Goal: Task Accomplishment & Management: Use online tool/utility

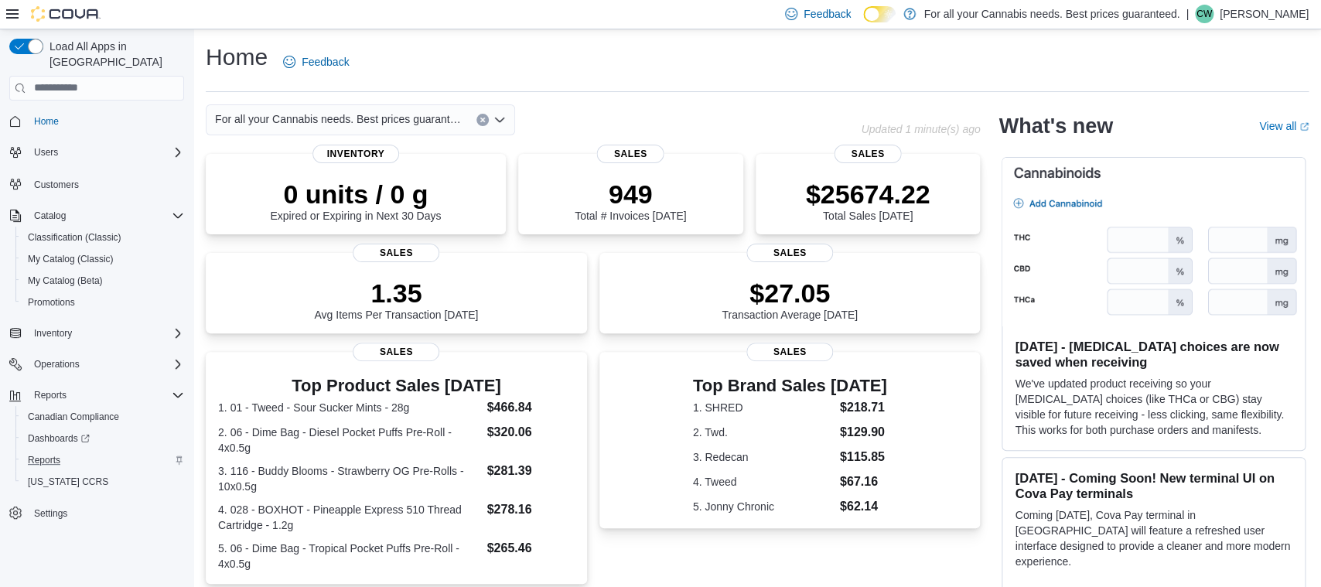
click at [68, 451] on div "Reports" at bounding box center [103, 460] width 162 height 19
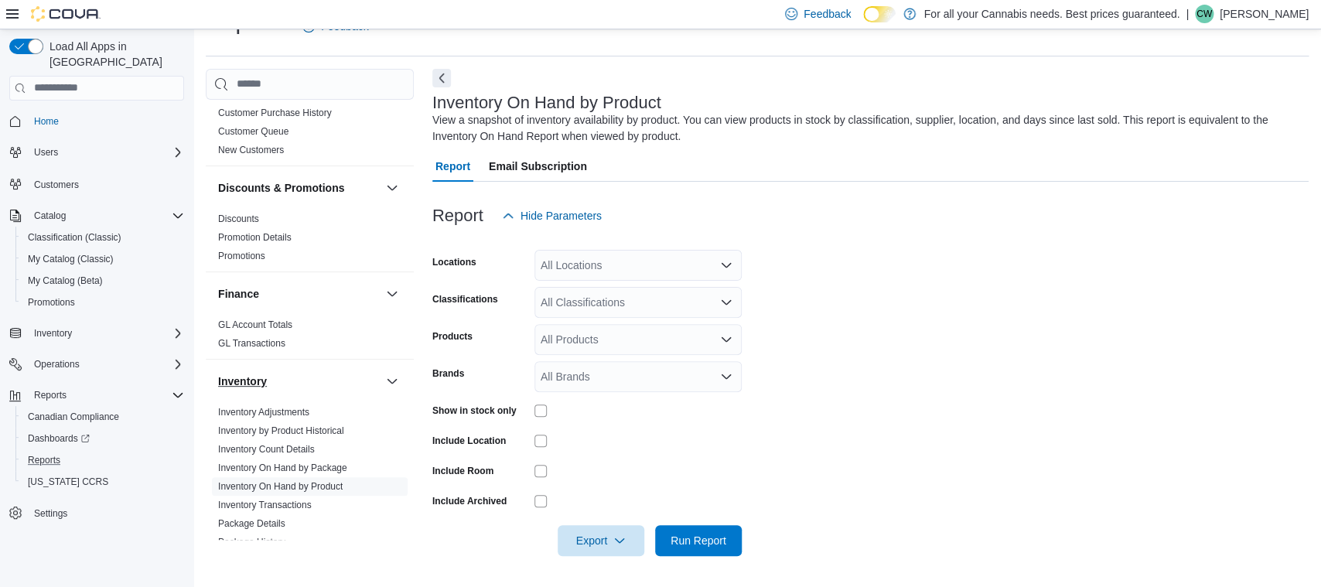
scroll to position [209, 0]
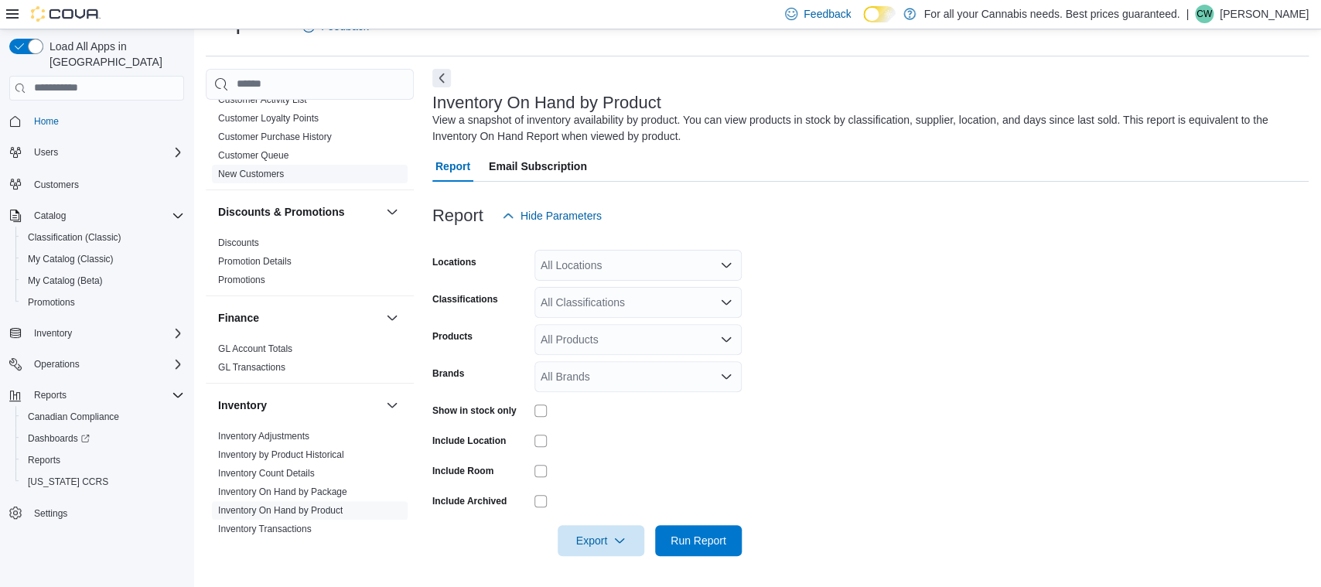
click at [254, 178] on link "New Customers" at bounding box center [251, 174] width 66 height 11
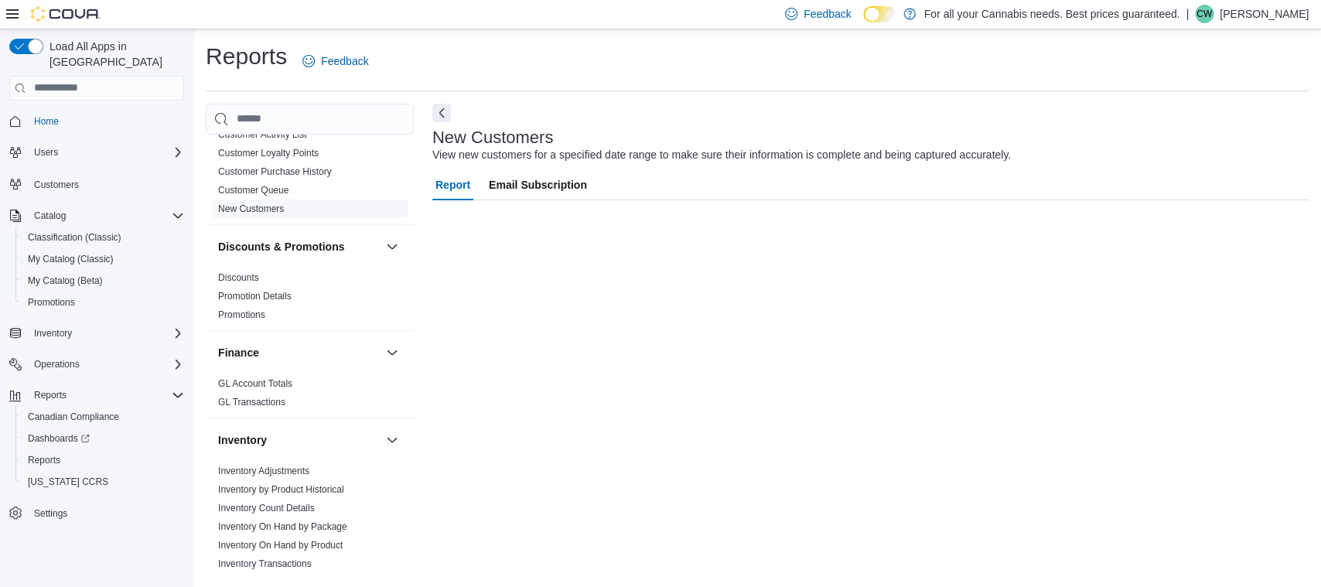
scroll to position [1, 0]
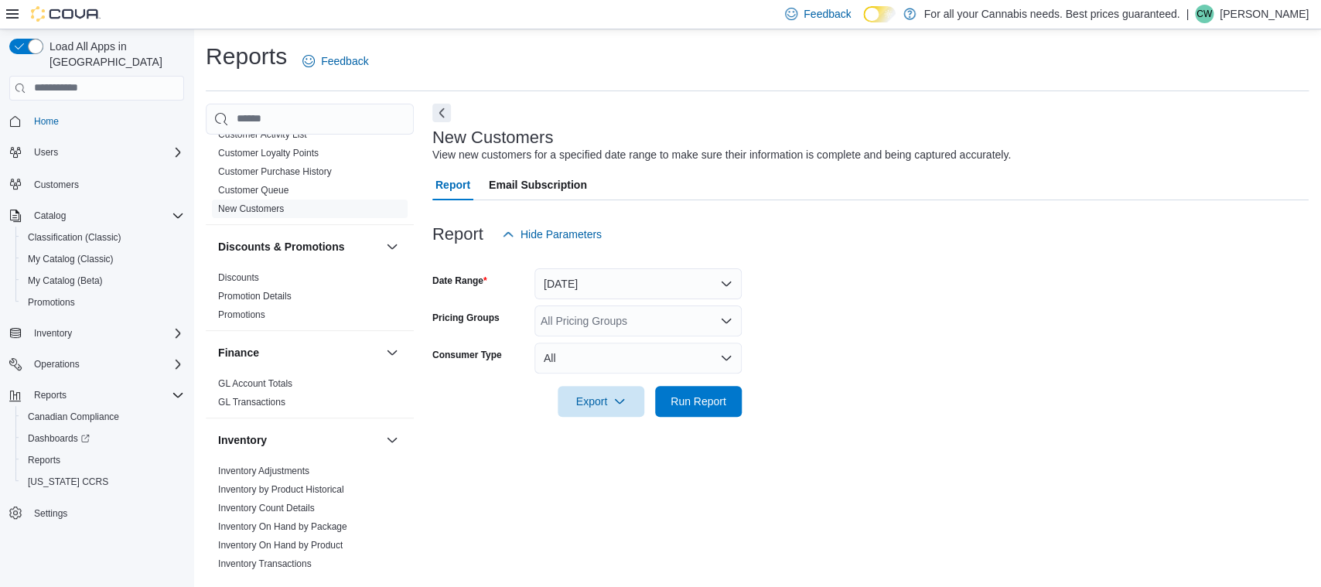
click at [591, 301] on form "Date Range Yesterday Pricing Groups All Pricing Groups Consumer Type All Export…" at bounding box center [870, 333] width 876 height 167
click at [569, 287] on button "Yesterday" at bounding box center [637, 283] width 207 height 31
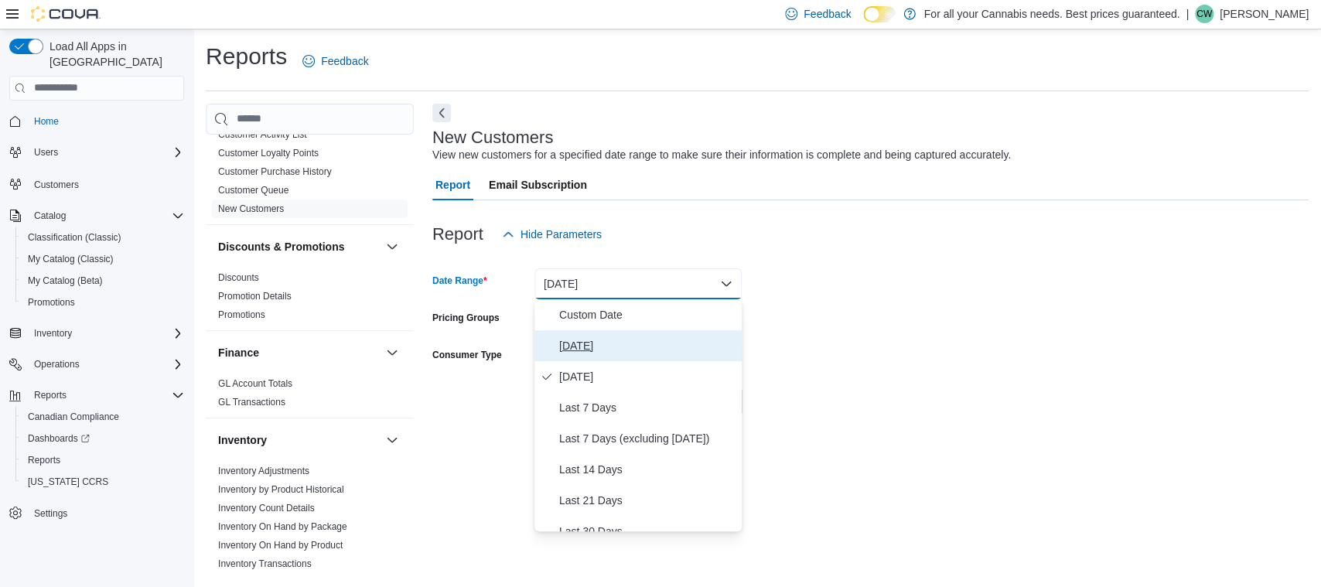
click at [578, 347] on span "Today" at bounding box center [647, 345] width 176 height 19
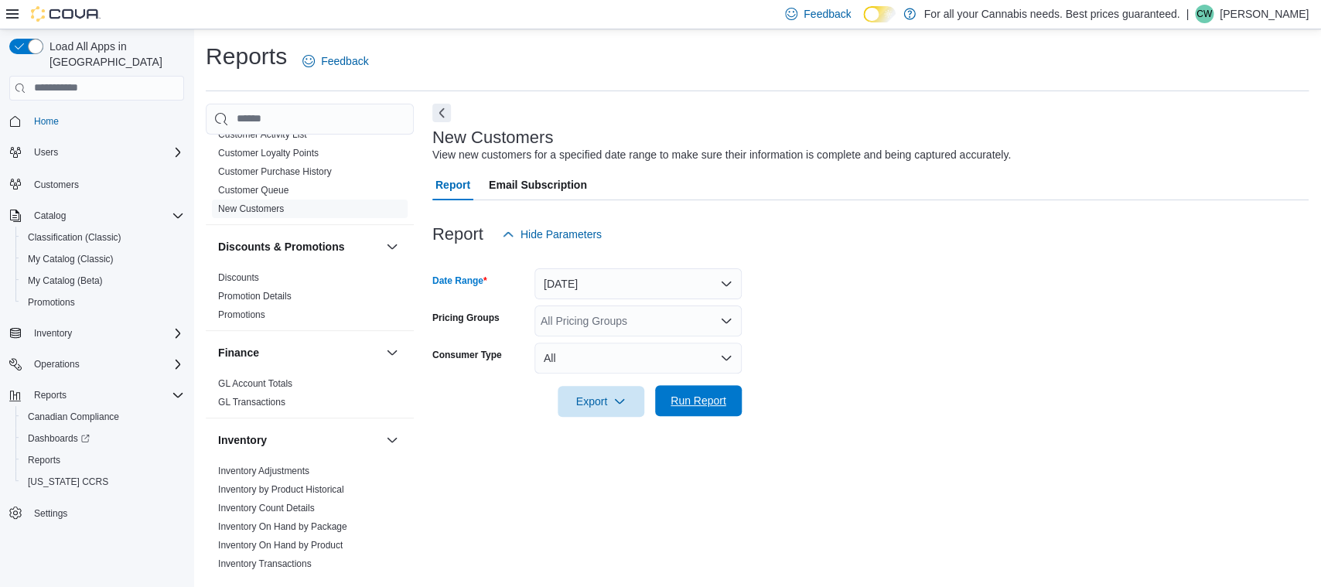
click at [688, 409] on span "Run Report" at bounding box center [698, 400] width 68 height 31
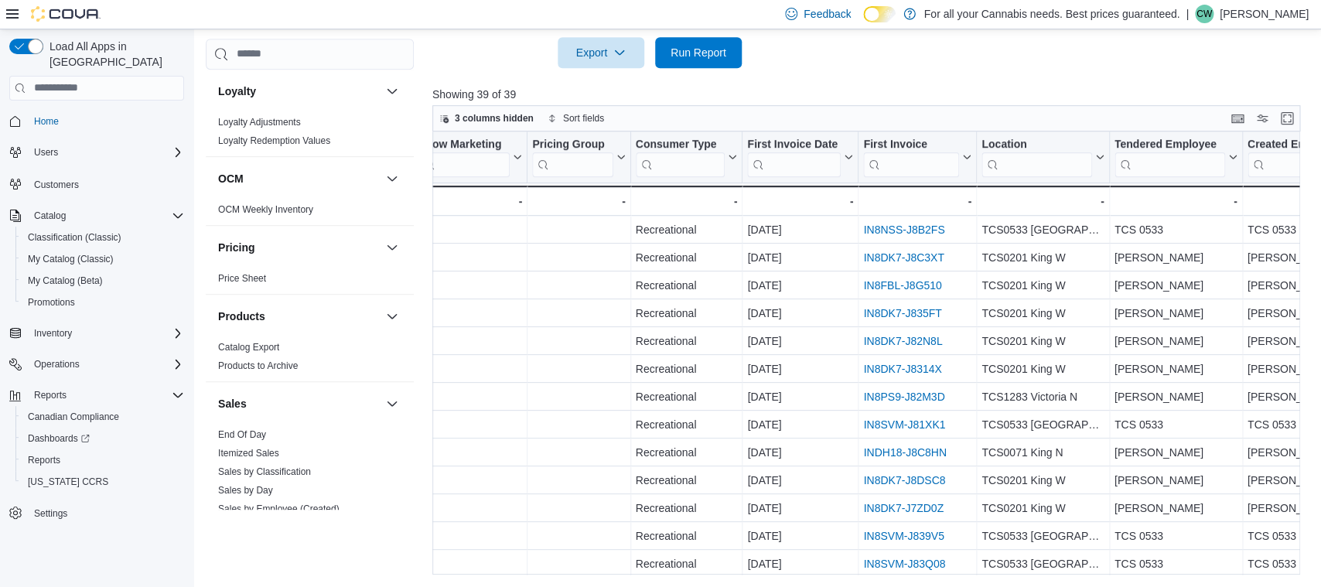
scroll to position [557, 594]
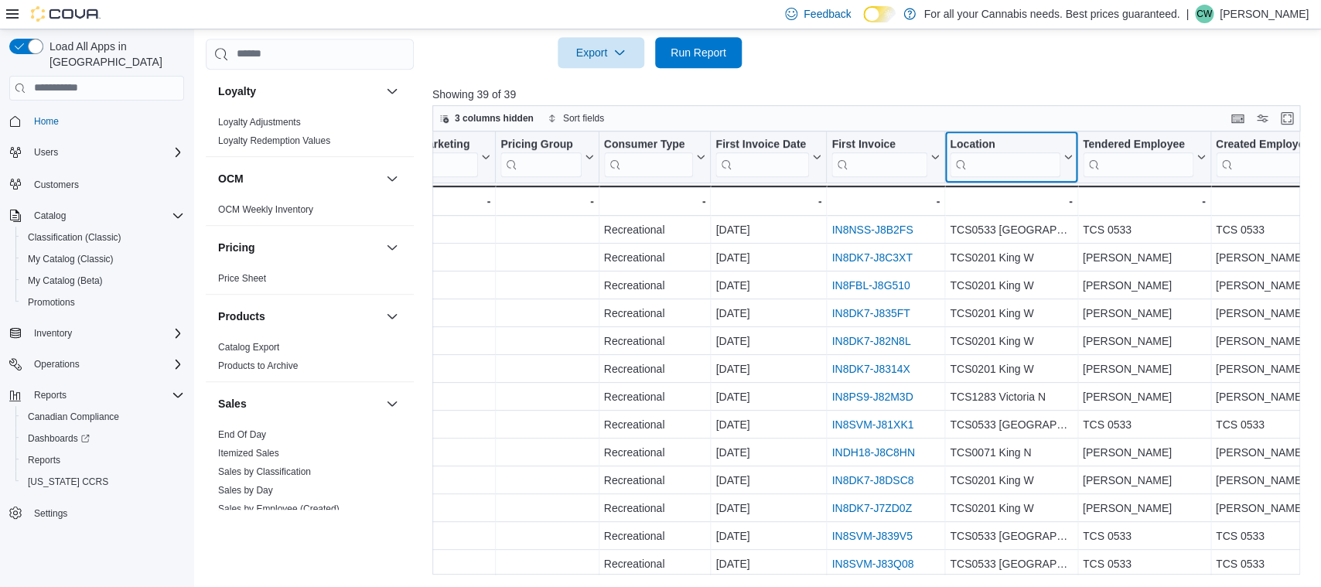
click at [982, 159] on input "search" at bounding box center [1005, 164] width 110 height 25
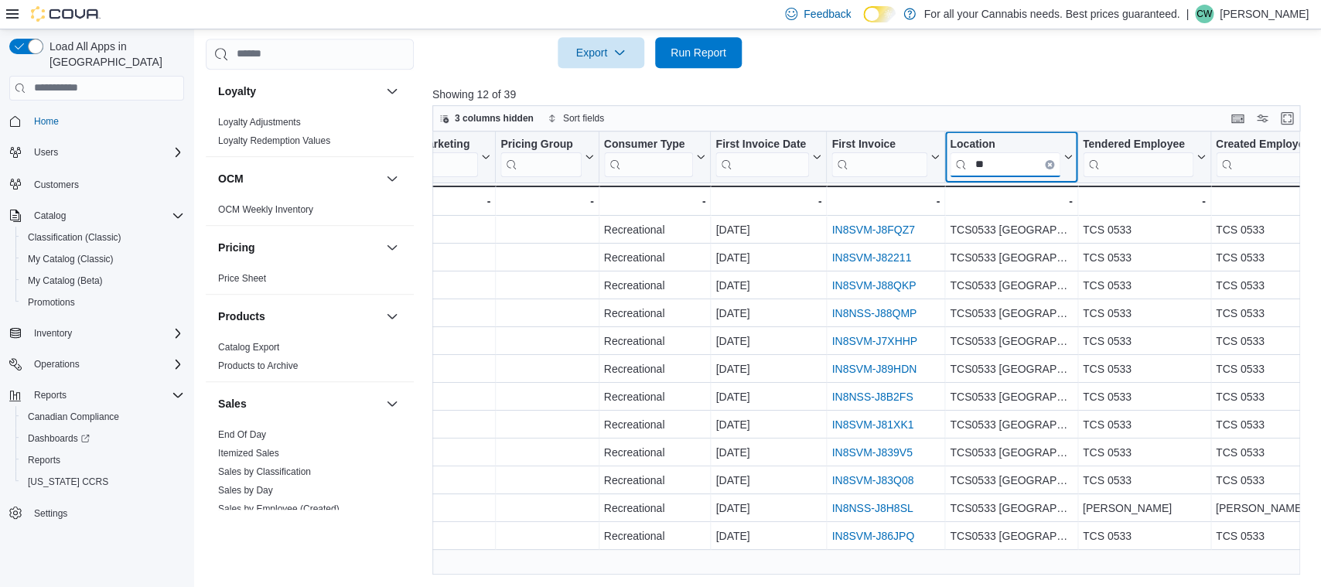
scroll to position [0, 594]
type input "***"
click at [1051, 202] on div "-" at bounding box center [1011, 201] width 122 height 19
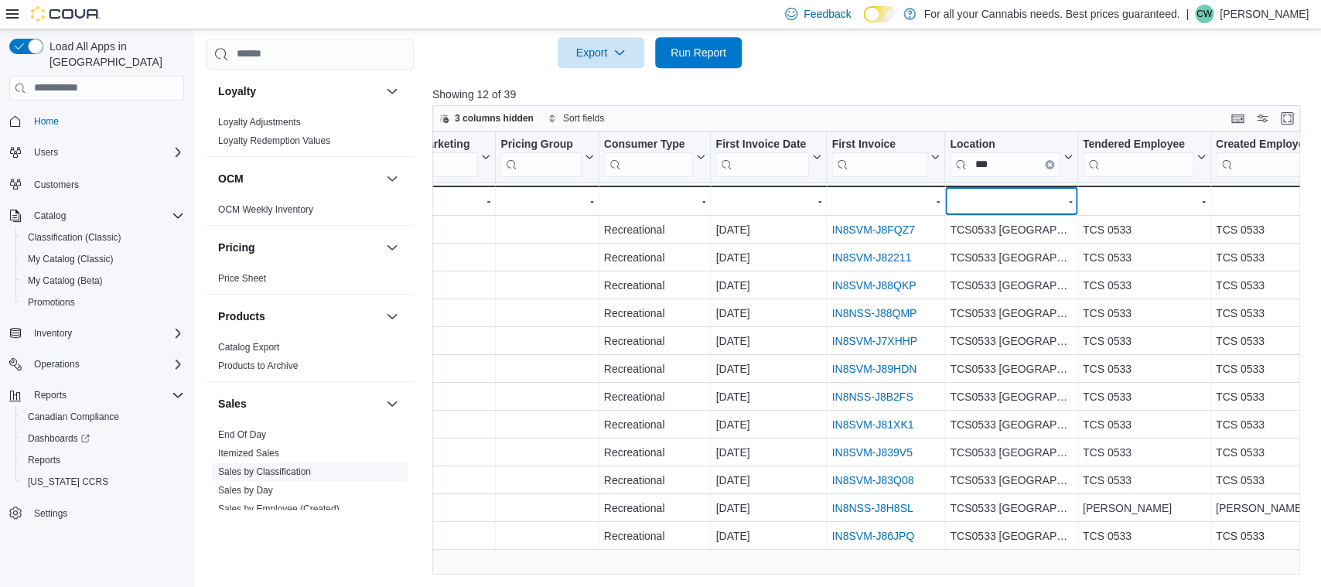
scroll to position [1053, 0]
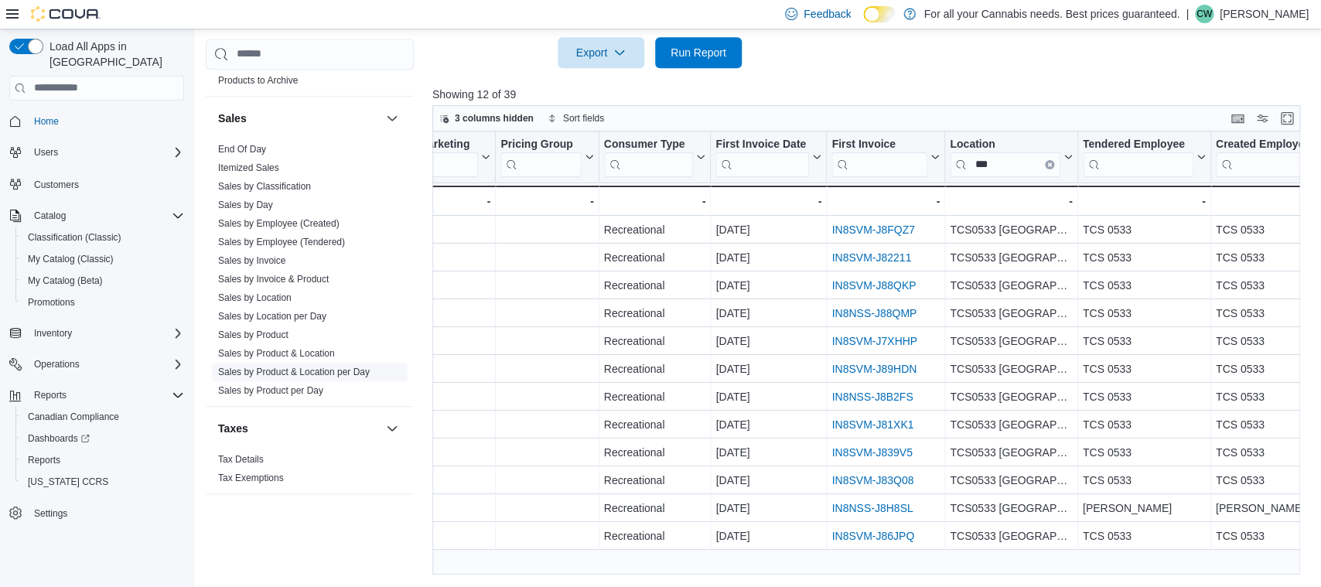
click at [321, 368] on link "Sales by Product & Location per Day" at bounding box center [294, 372] width 152 height 11
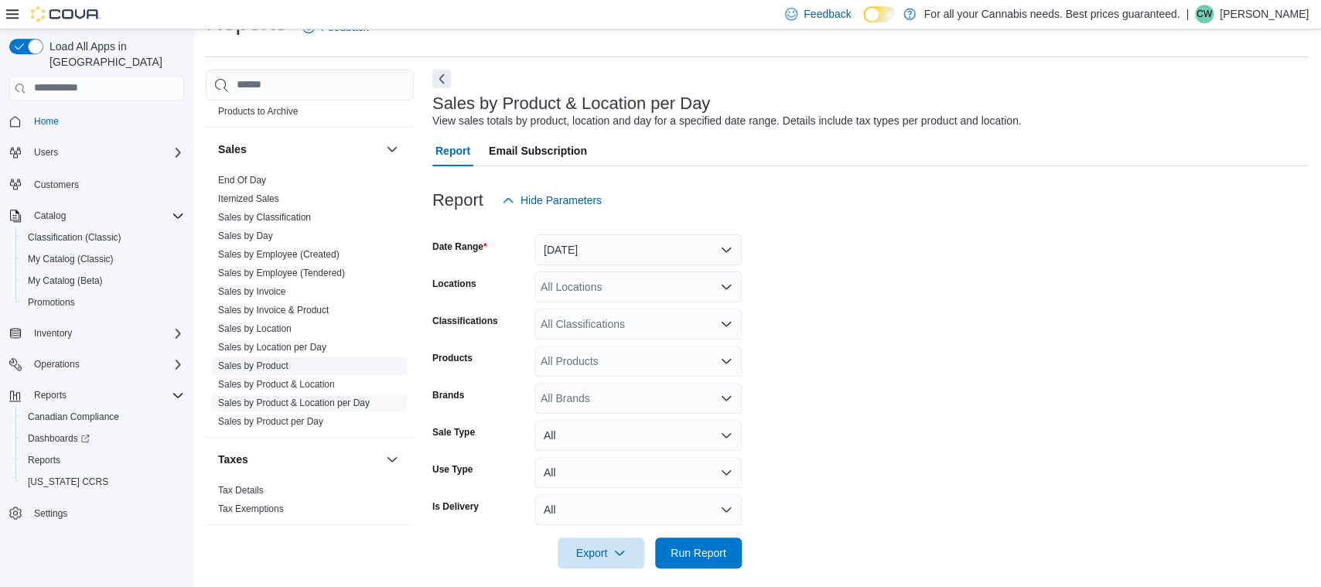
scroll to position [36, 0]
click at [568, 244] on button "Yesterday" at bounding box center [637, 249] width 207 height 31
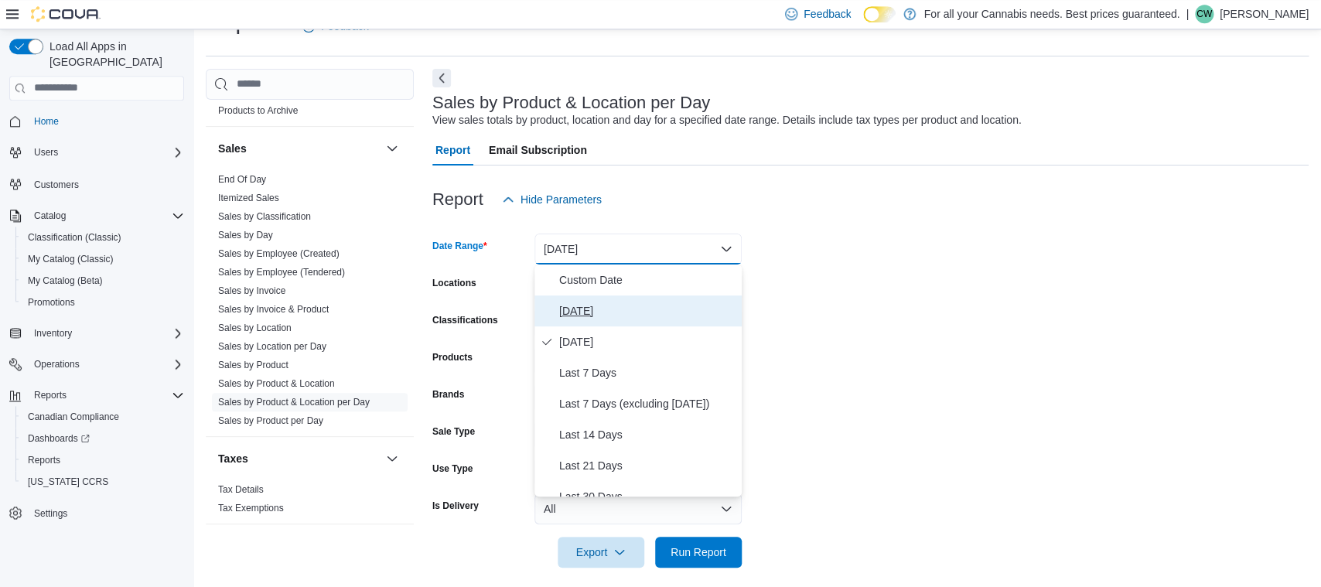
click at [573, 319] on span "Today" at bounding box center [647, 311] width 176 height 19
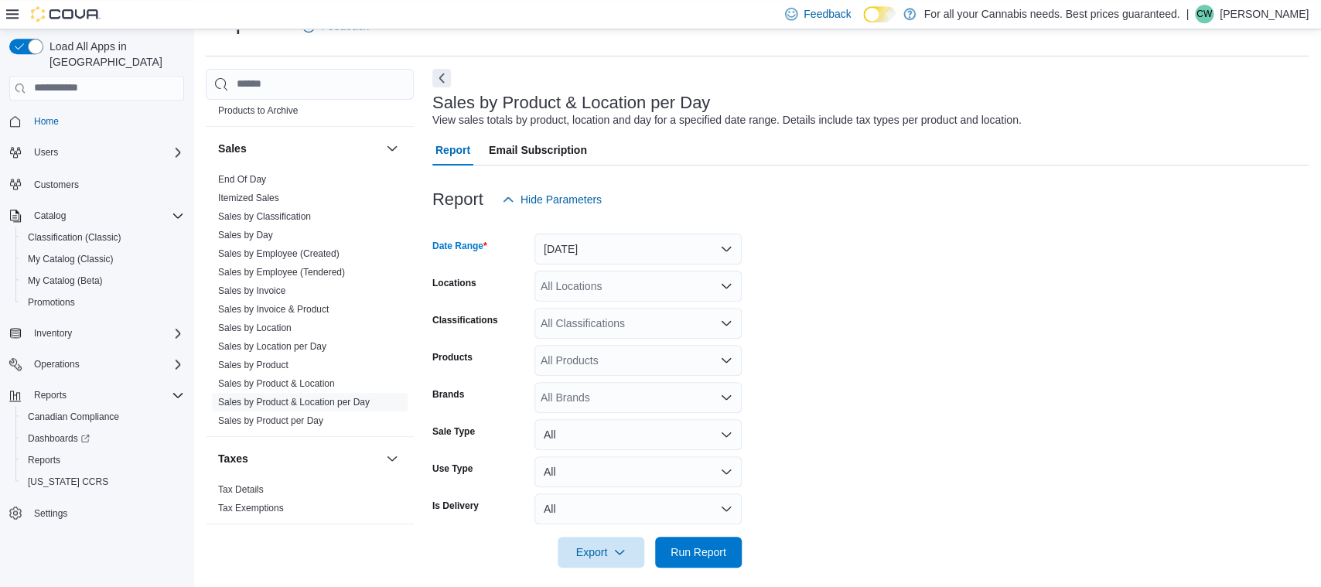
click at [730, 282] on icon "Open list of options" at bounding box center [726, 286] width 12 height 12
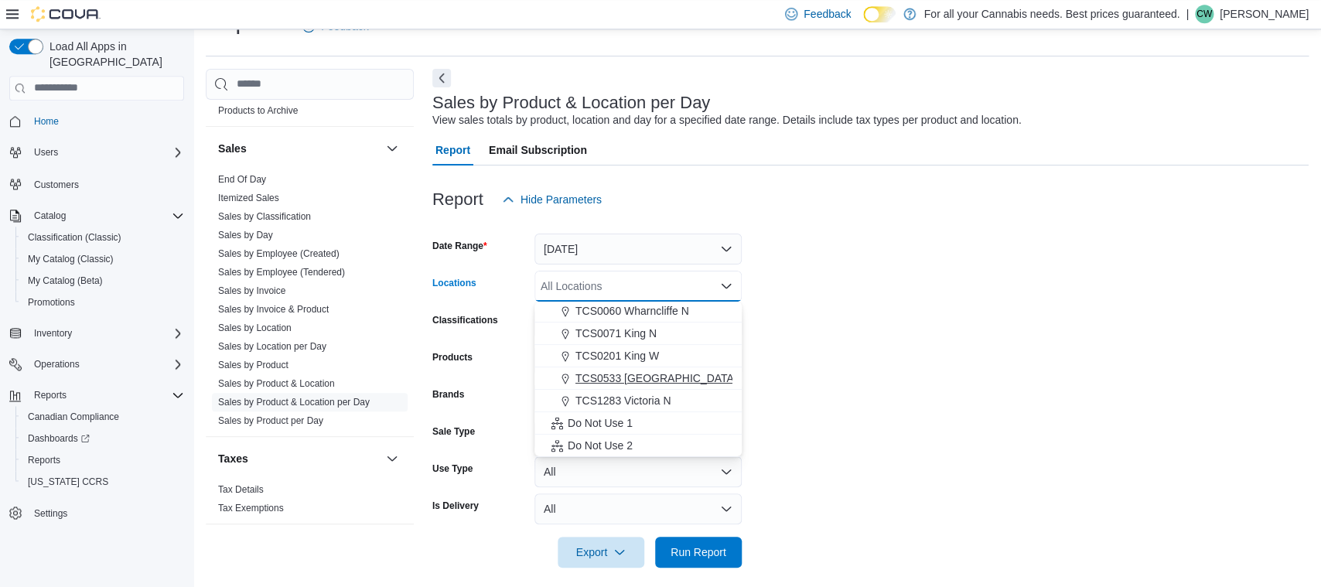
click at [657, 374] on span "TCS0533 Richmond" at bounding box center [656, 377] width 162 height 15
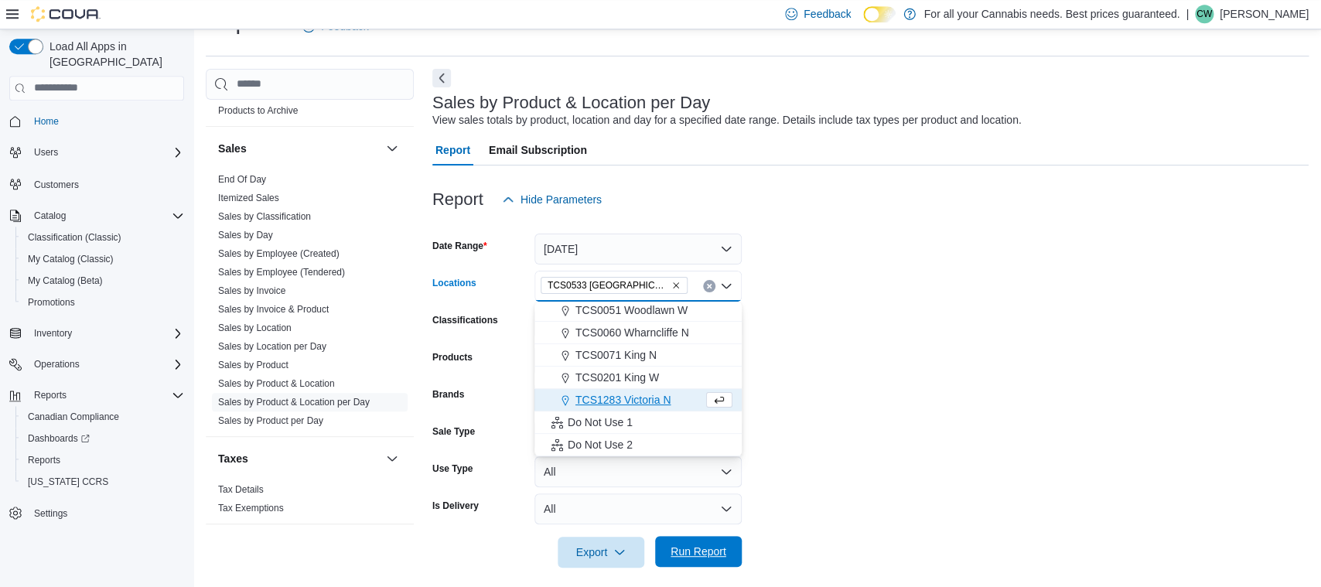
click at [708, 565] on span "Run Report" at bounding box center [698, 551] width 68 height 31
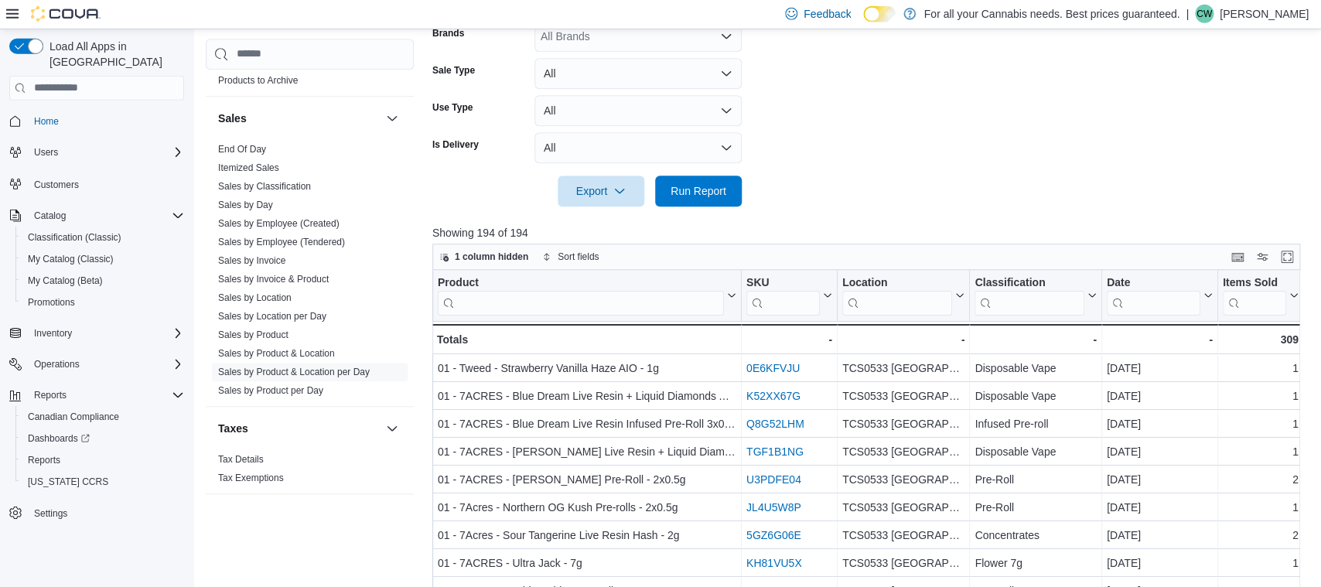
scroll to position [523, 0]
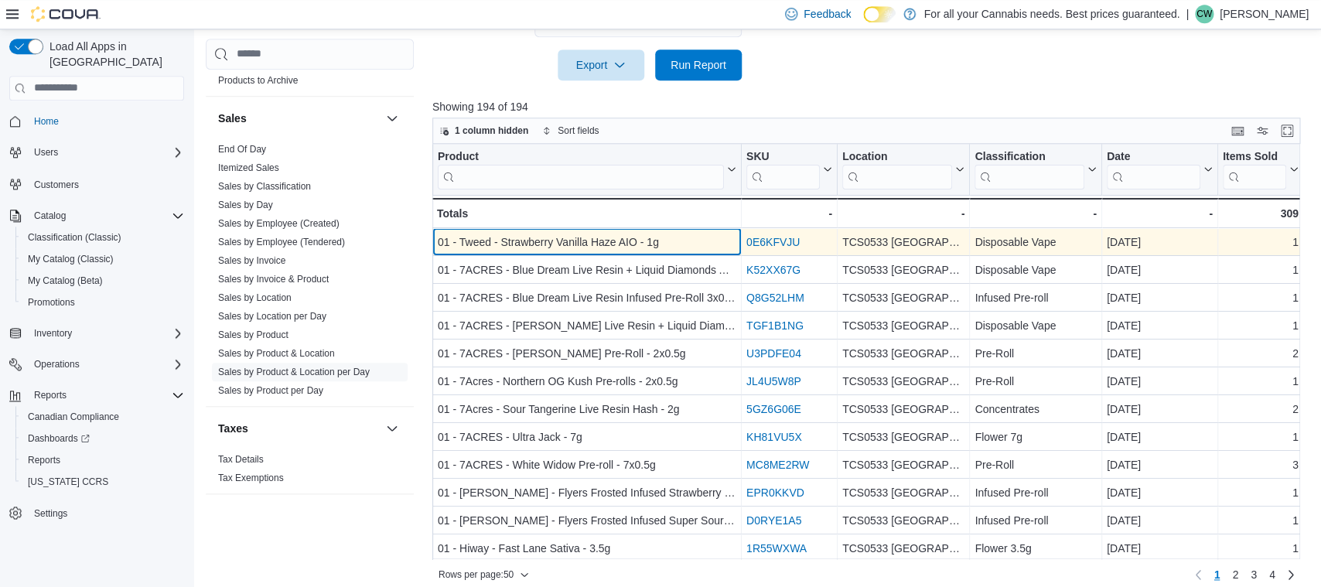
click at [528, 240] on div "01 - Tweed - Strawberry Vanilla Haze AIO - 1g" at bounding box center [587, 242] width 299 height 19
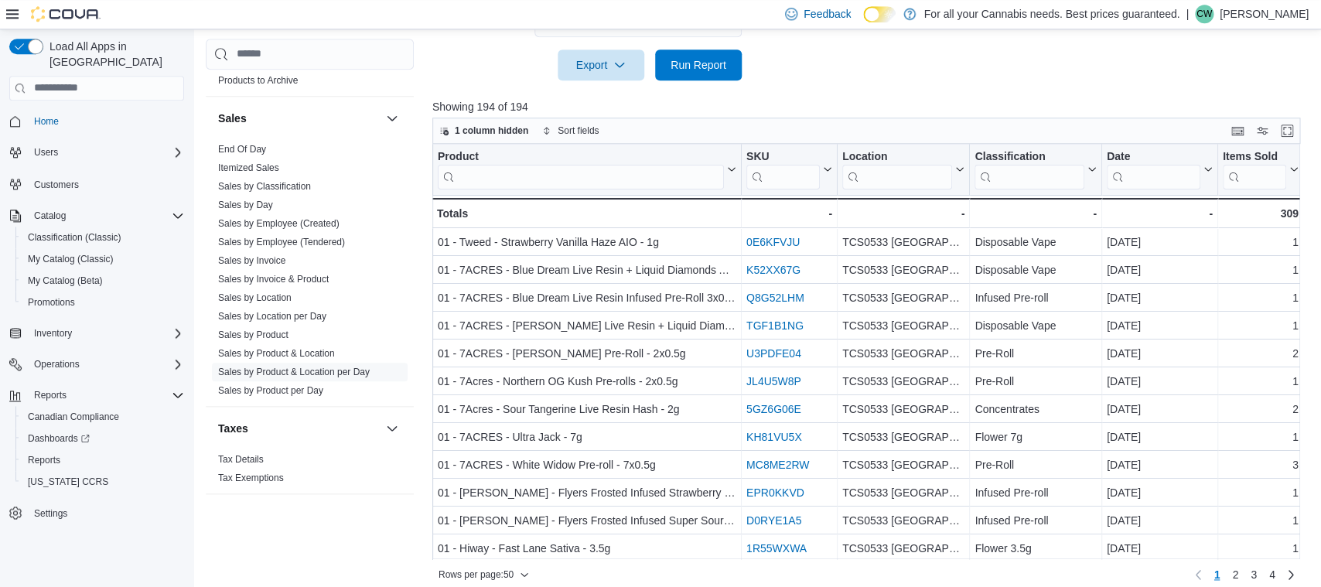
click at [577, 560] on div "Rows per page : 50 Page 1 of 4 1 2 3 4" at bounding box center [866, 573] width 868 height 28
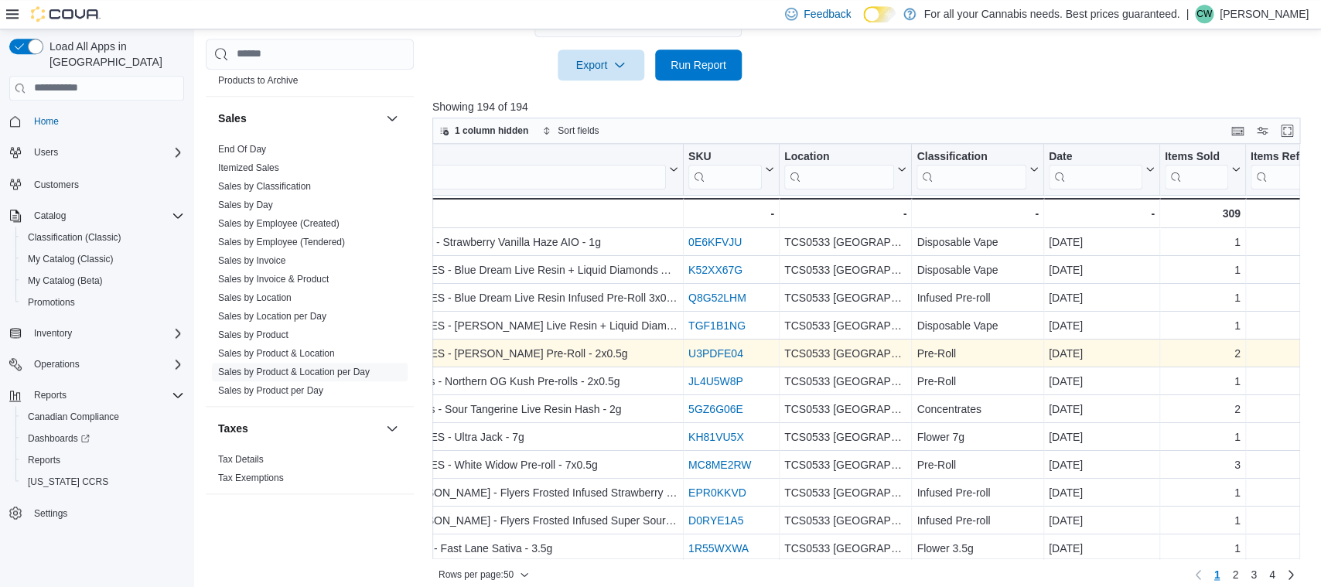
scroll to position [0, 60]
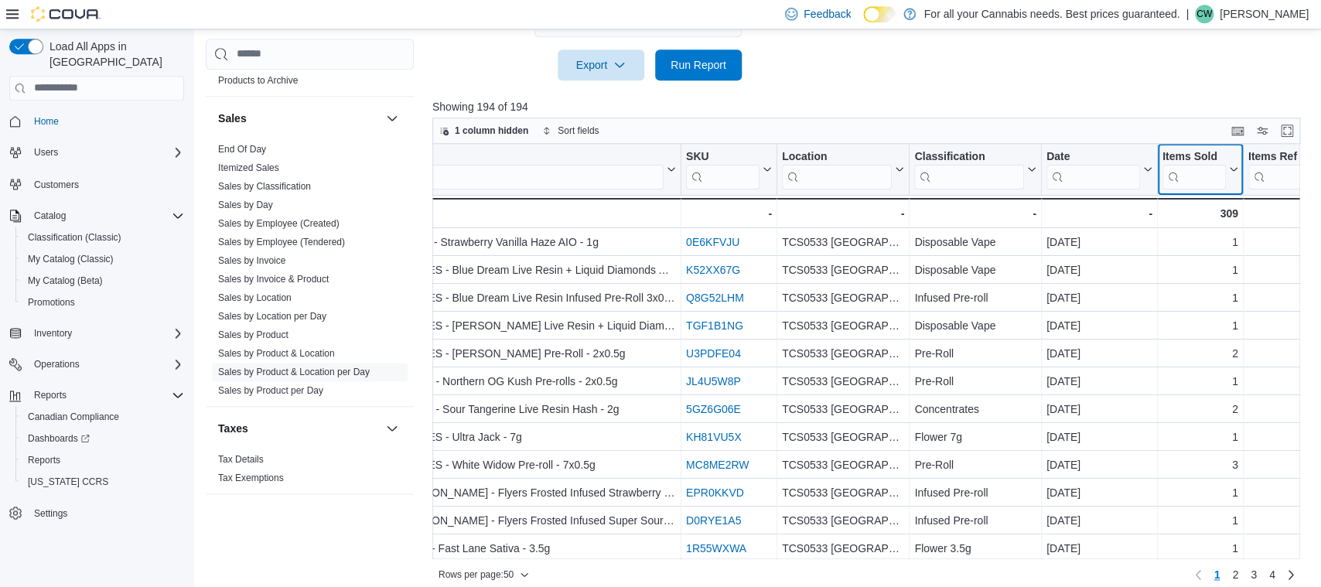
click at [1233, 172] on icon at bounding box center [1232, 169] width 12 height 9
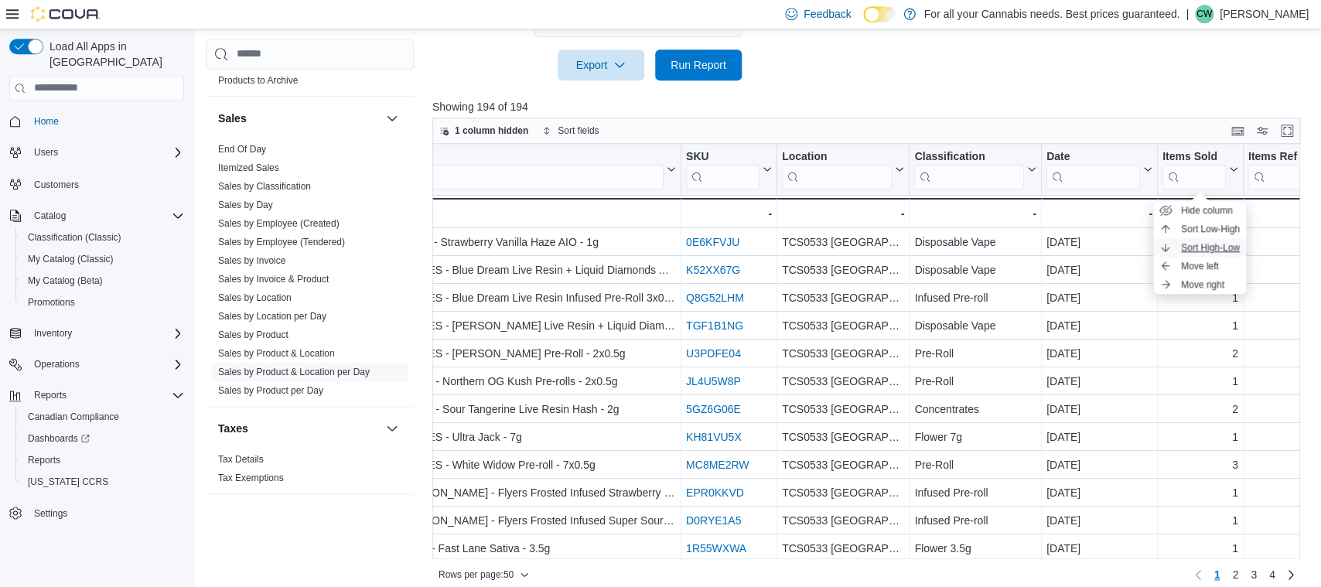
click at [1206, 245] on span "Sort High-Low" at bounding box center [1210, 247] width 59 height 12
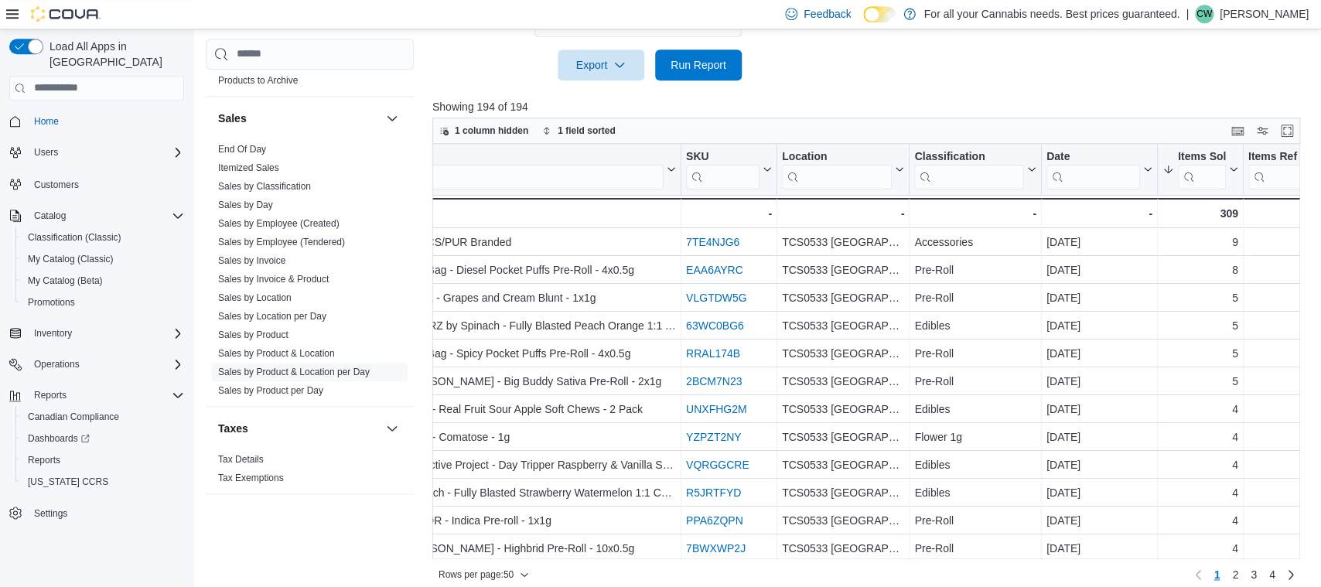
scroll to position [0, 0]
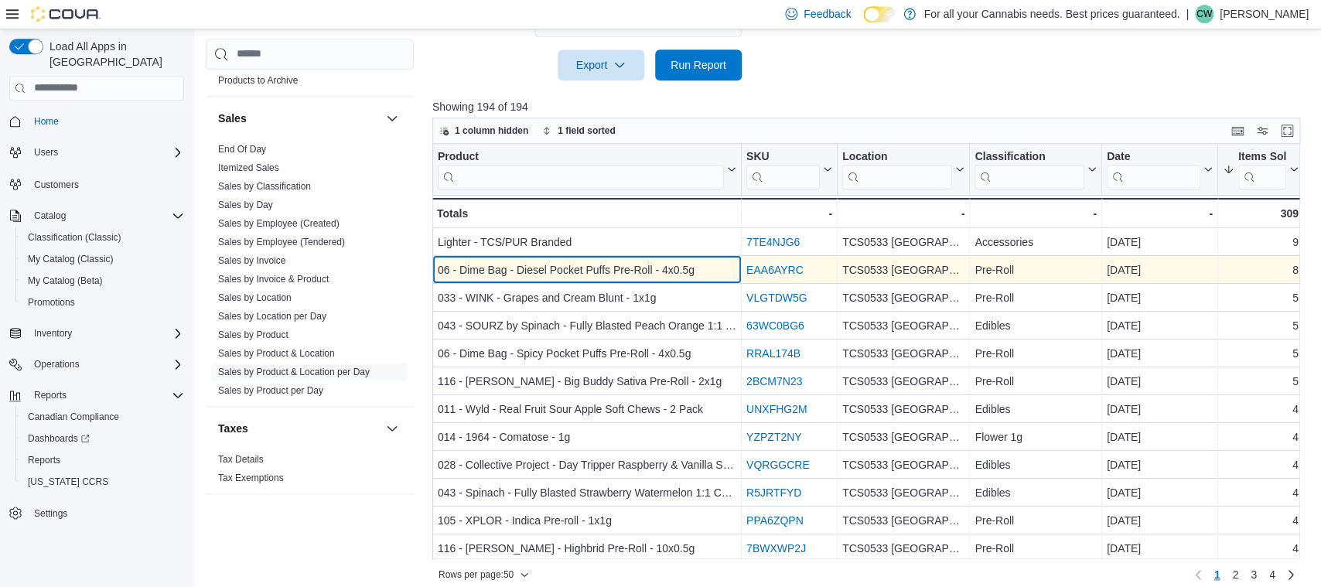
click at [607, 267] on div "06 - Dime Bag - Diesel Pocket Puffs Pre-Roll - 4x0.5g" at bounding box center [587, 270] width 299 height 19
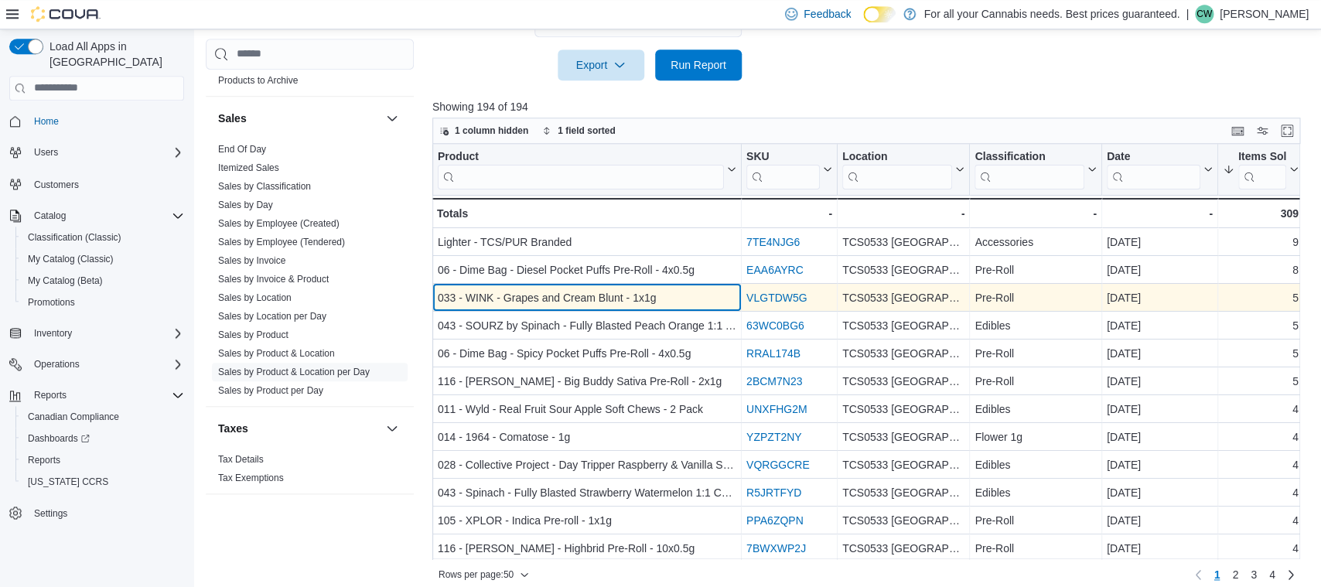
click at [533, 295] on div "033 - WINK - Grapes and Cream Blunt - 1x1g" at bounding box center [587, 297] width 299 height 19
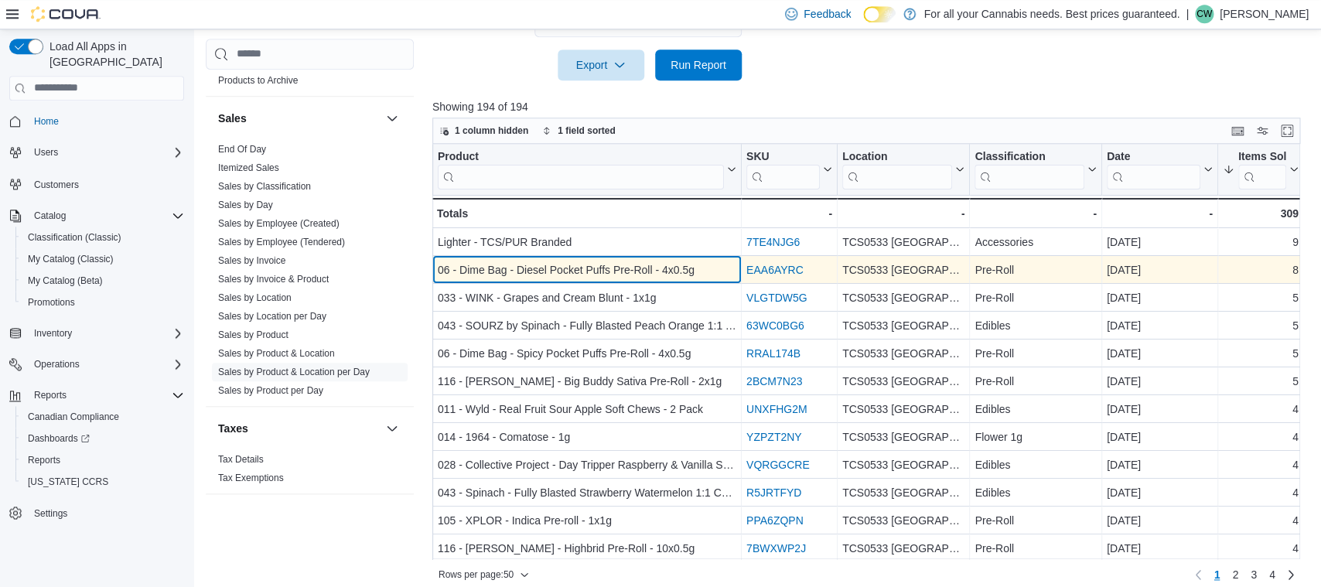
click at [565, 271] on div "06 - Dime Bag - Diesel Pocket Puffs Pre-Roll - 4x0.5g" at bounding box center [587, 270] width 299 height 19
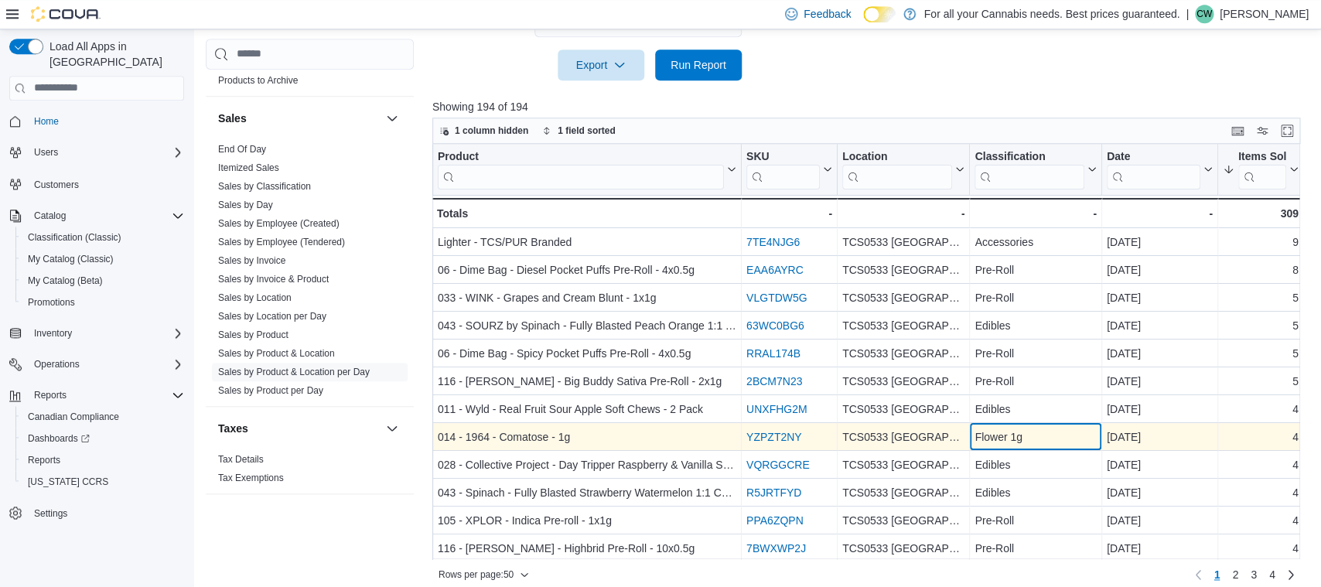
click at [1071, 444] on div "Flower 1g" at bounding box center [1034, 437] width 121 height 19
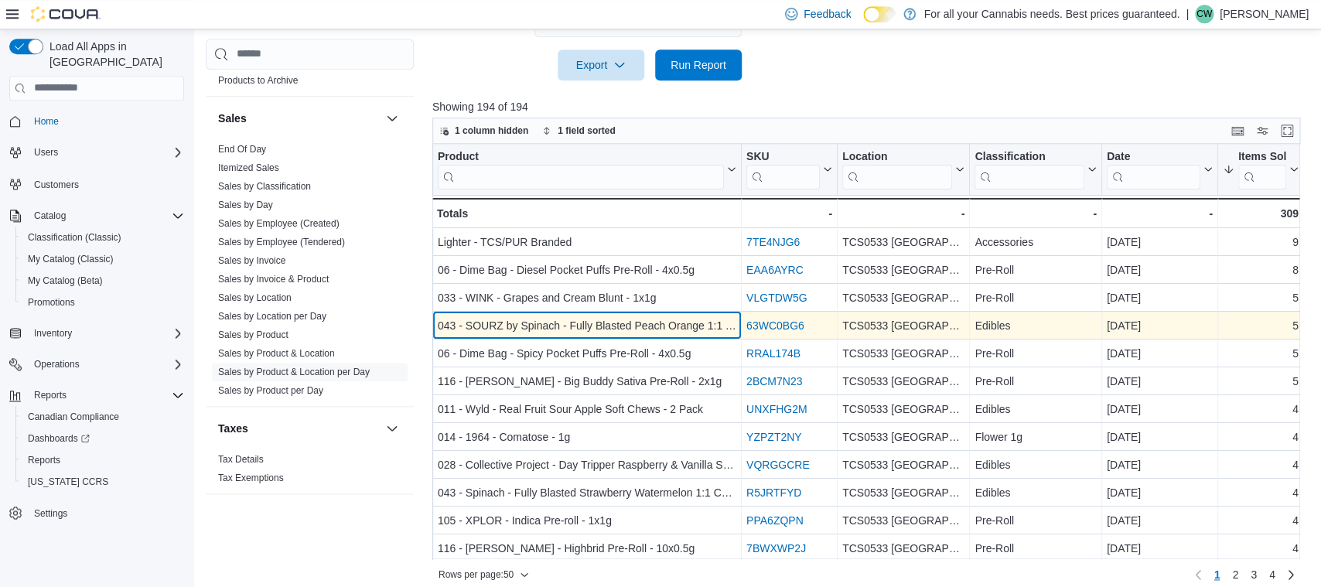
click at [544, 329] on div "043 - SOURZ by Spinach - Fully Blasted Peach Orange 1:1 THC CBD Gummy - 1pc" at bounding box center [587, 325] width 299 height 19
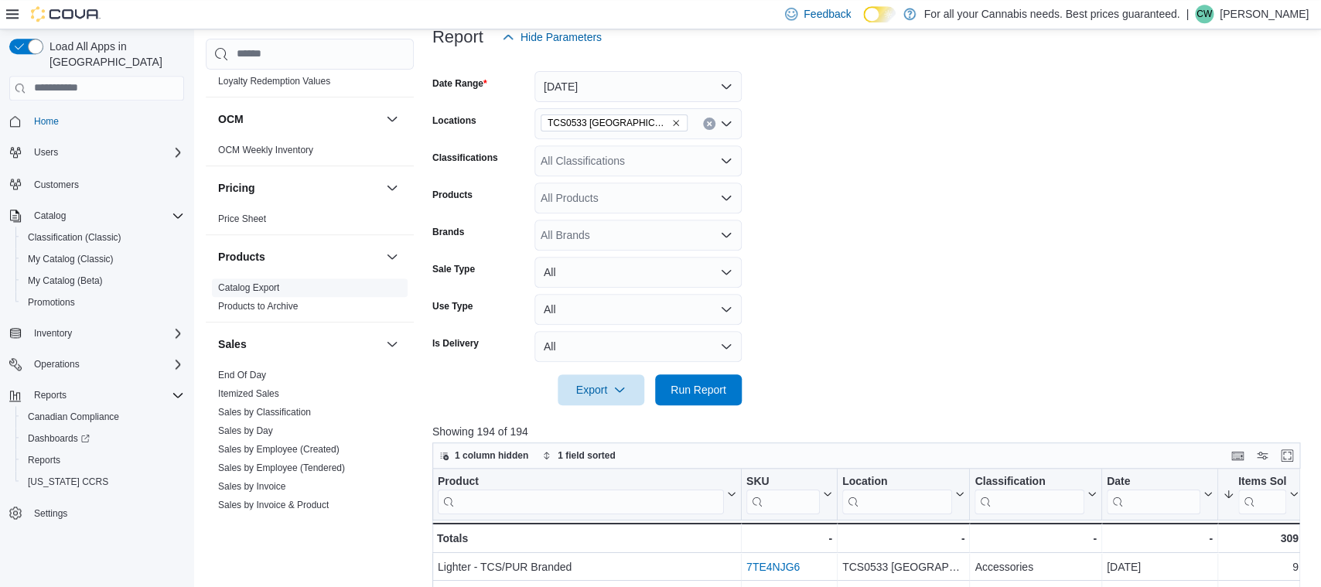
scroll to position [775, 0]
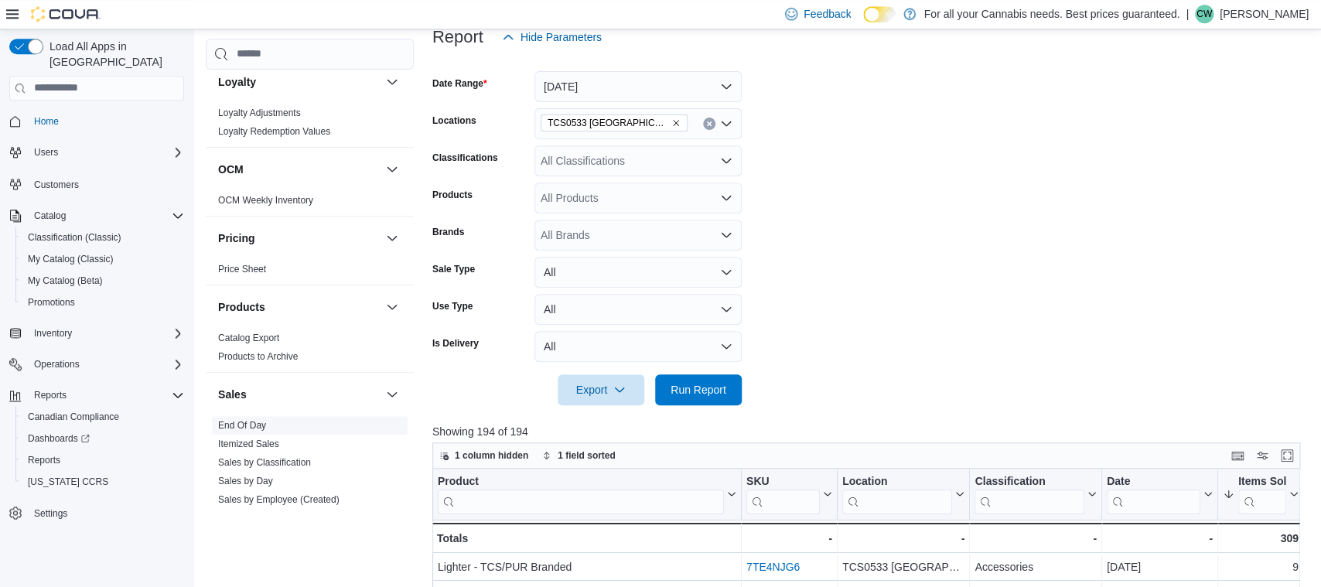
click at [262, 423] on link "End Of Day" at bounding box center [242, 425] width 48 height 11
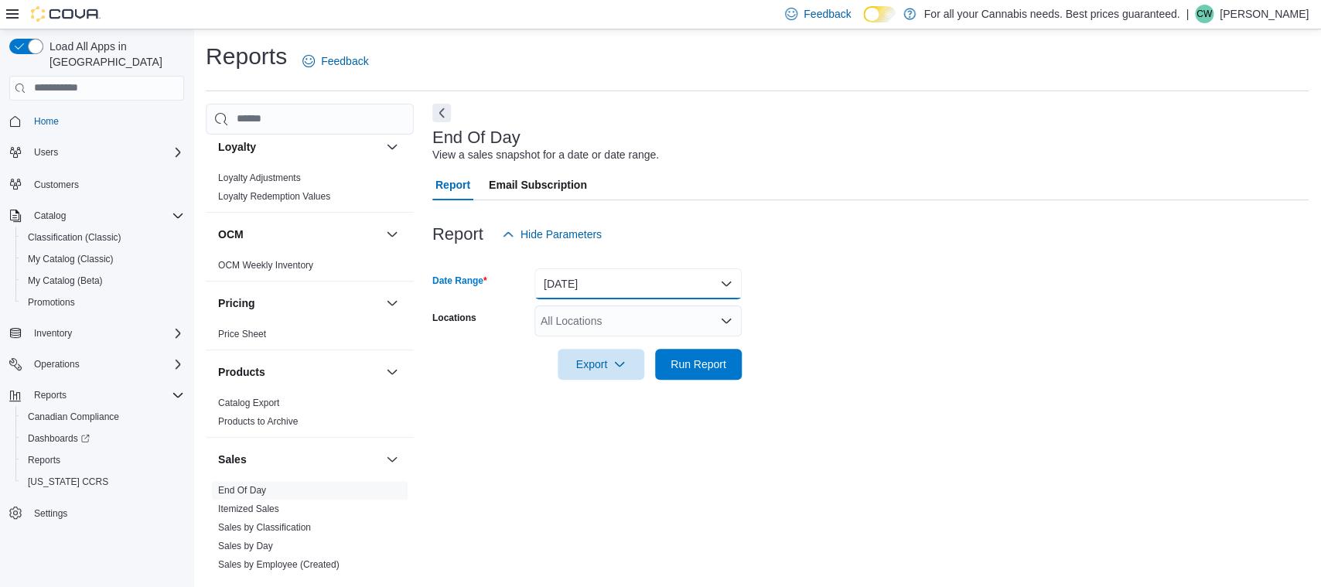
click at [575, 285] on button "Today" at bounding box center [637, 283] width 207 height 31
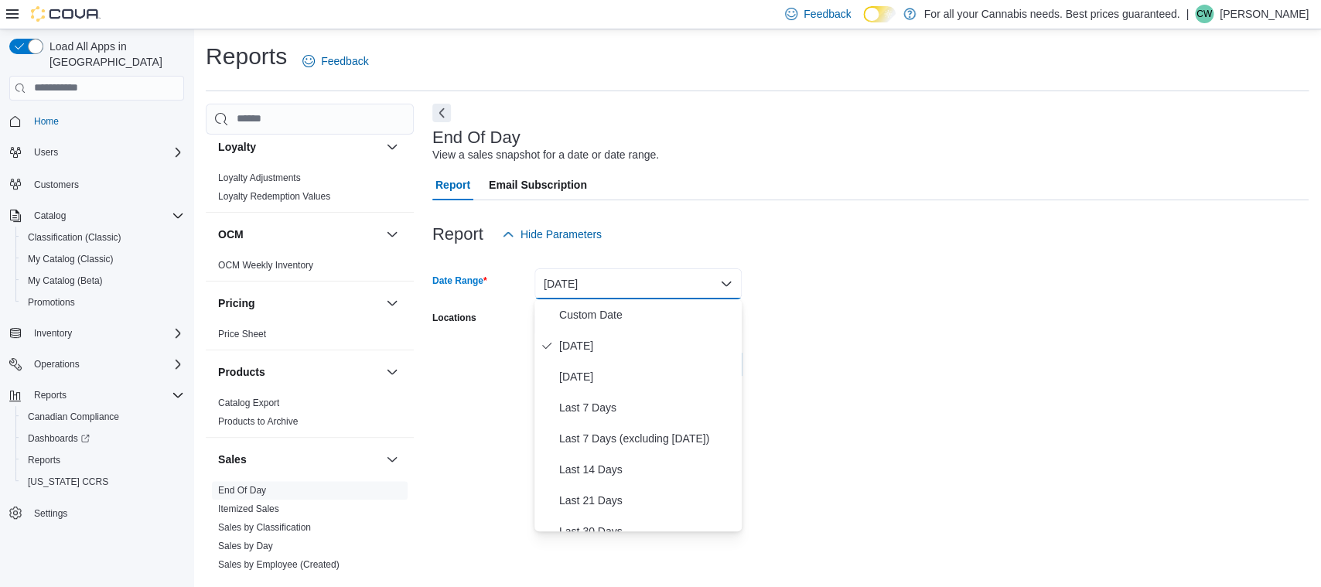
click at [468, 385] on div at bounding box center [870, 389] width 876 height 19
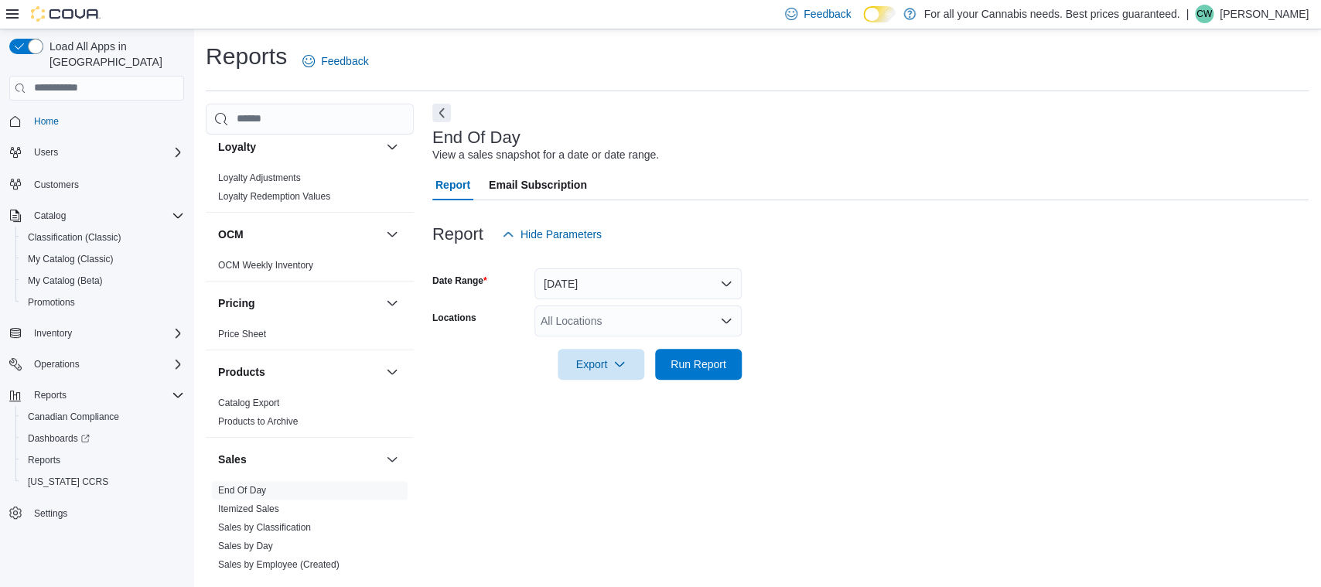
click at [584, 329] on div "All Locations" at bounding box center [637, 320] width 207 height 31
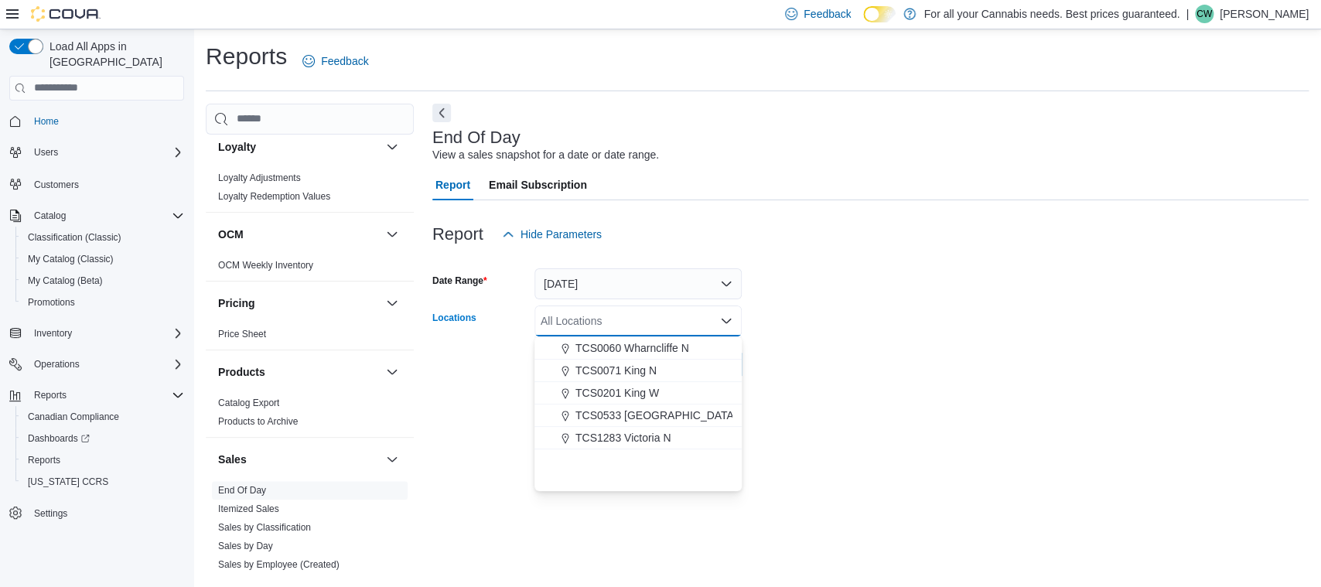
scroll to position [203, 0]
click at [635, 412] on span "TCS0533 Richmond" at bounding box center [656, 412] width 162 height 15
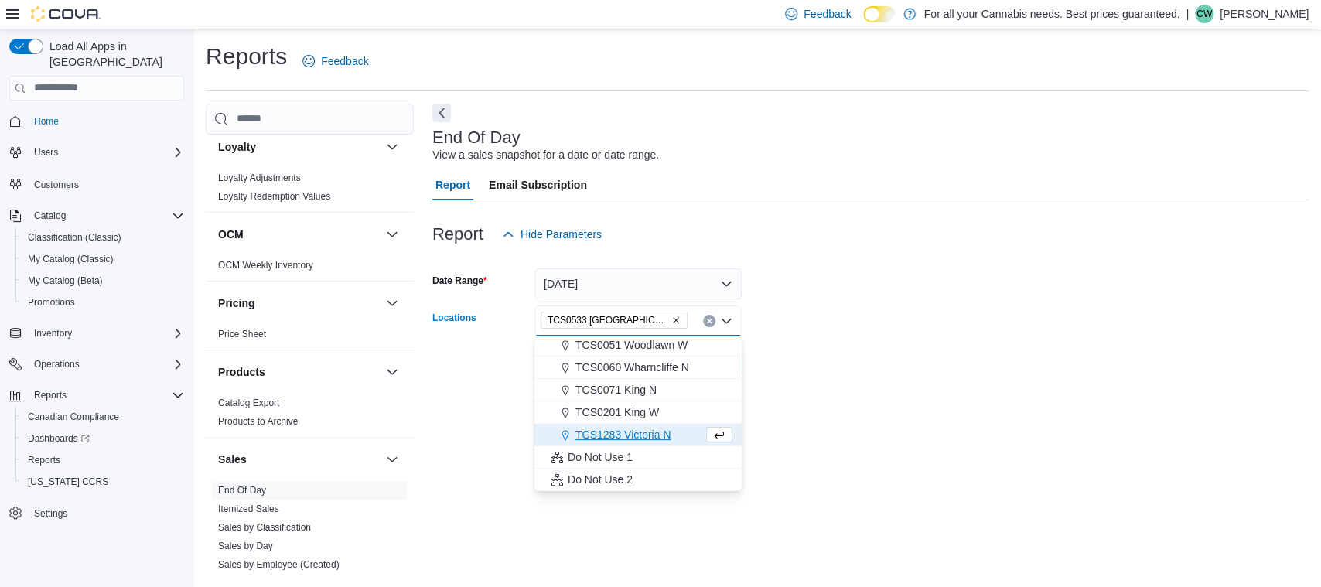
scroll to position [182, 0]
click at [480, 401] on div "End Of Day View a sales snapshot for a date or date range. Report Email Subscri…" at bounding box center [870, 339] width 876 height 471
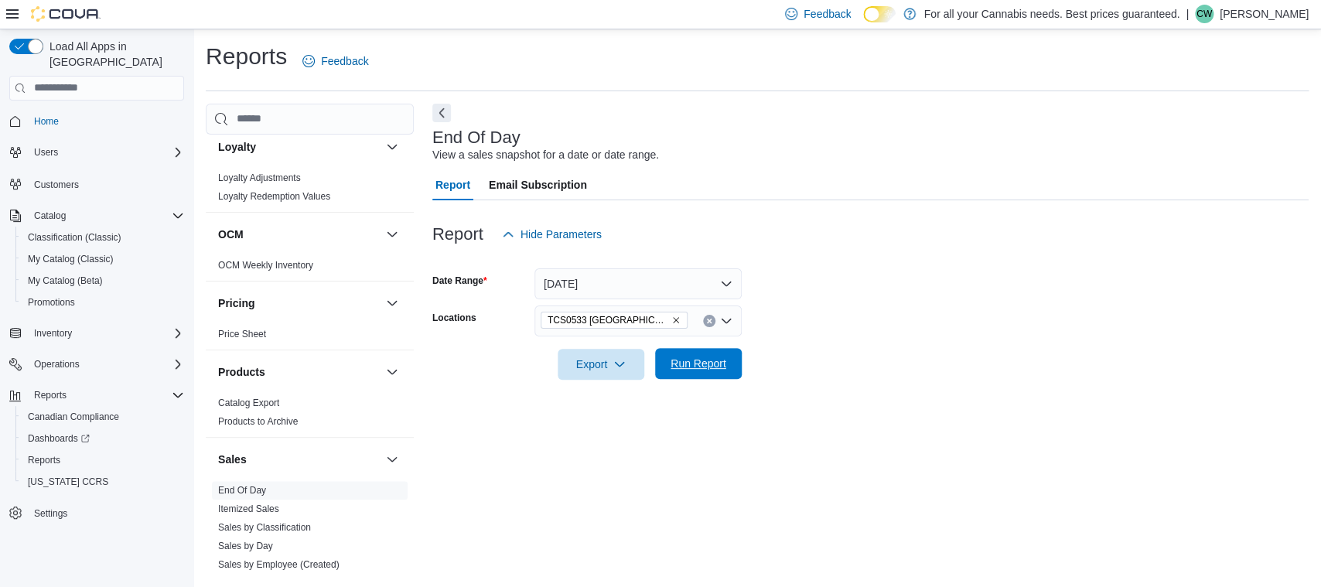
click at [679, 368] on span "Run Report" at bounding box center [699, 363] width 56 height 15
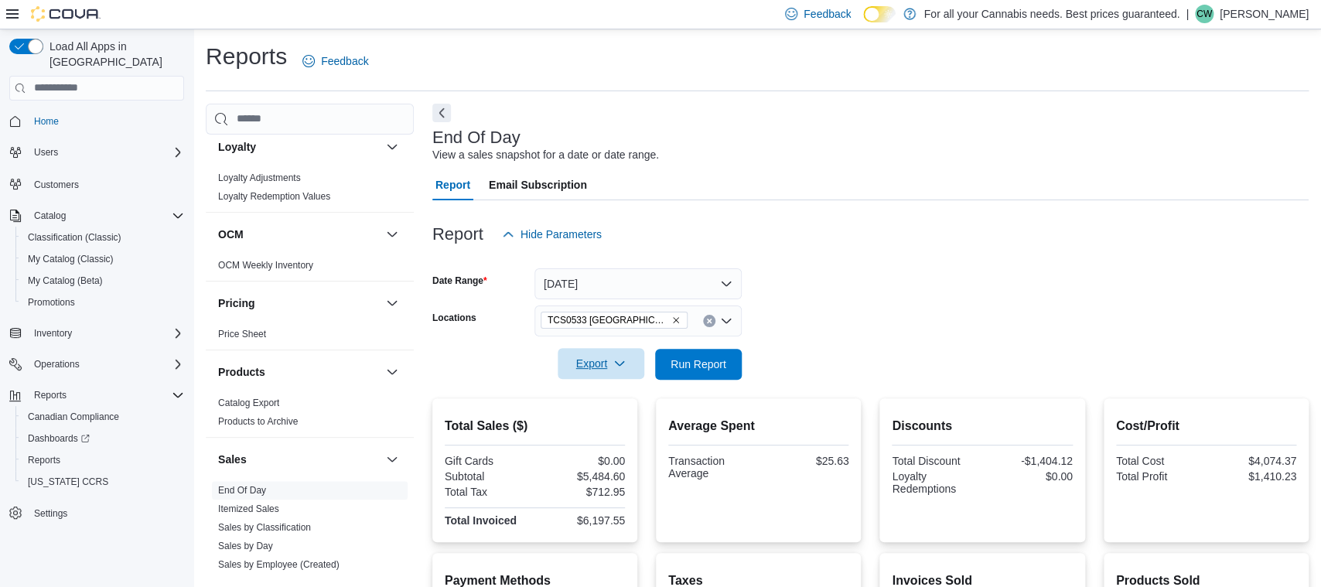
click at [581, 377] on span "Export" at bounding box center [601, 363] width 68 height 31
click at [609, 425] on span "Export to Pdf" at bounding box center [603, 426] width 70 height 12
